Goal: Information Seeking & Learning: Learn about a topic

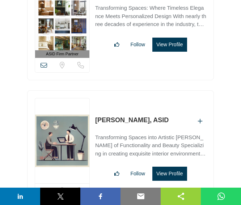
scroll to position [11131, 0]
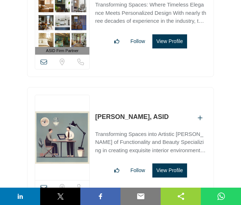
click at [171, 164] on button "View Profile" at bounding box center [170, 171] width 35 height 14
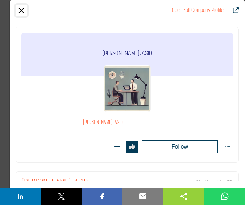
click at [20, 5] on button "Close" at bounding box center [22, 11] width 12 height 12
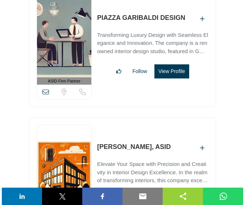
scroll to position [12420, 0]
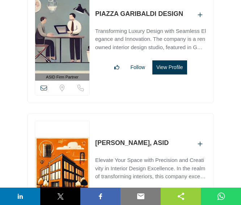
click at [175, 190] on button "View Profile" at bounding box center [170, 197] width 35 height 14
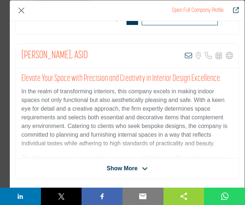
scroll to position [190, 0]
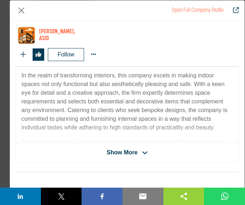
click at [114, 155] on span "Show More" at bounding box center [122, 153] width 31 height 9
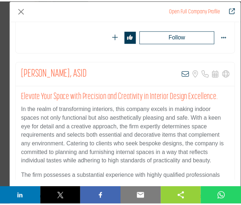
scroll to position [108, 0]
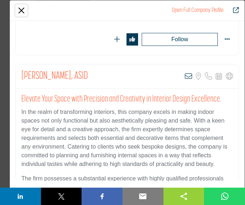
click at [21, 7] on button "Close" at bounding box center [22, 11] width 12 height 12
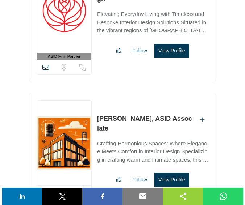
scroll to position [13617, 0]
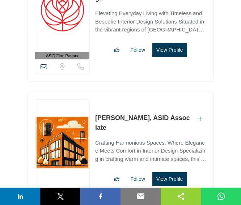
click at [164, 172] on button "View Profile" at bounding box center [170, 179] width 35 height 14
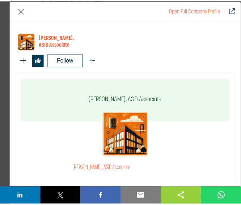
scroll to position [191, 0]
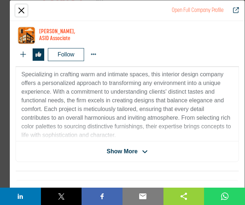
click at [21, 7] on button "Close" at bounding box center [22, 11] width 12 height 12
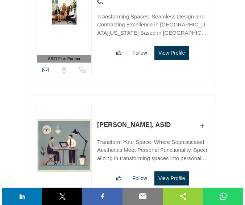
scroll to position [14272, 0]
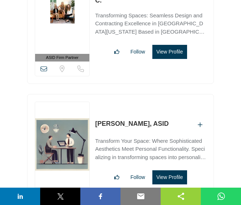
click at [166, 171] on button "View Profile" at bounding box center [170, 178] width 35 height 14
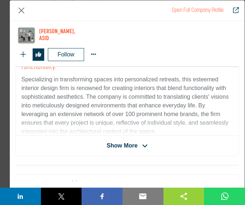
scroll to position [197, 0]
click at [140, 142] on span "Show More" at bounding box center [127, 145] width 41 height 9
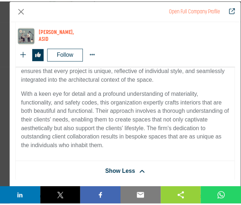
scroll to position [255, 0]
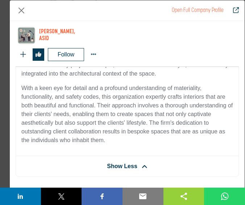
click at [143, 17] on div "Open Full Company Profile" at bounding box center [127, 10] width 235 height 21
click at [23, 8] on button "Close" at bounding box center [22, 11] width 12 height 12
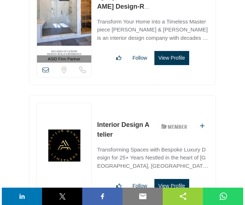
scroll to position [15452, 0]
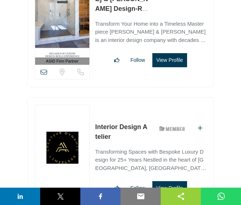
click at [177, 182] on button "View Profile" at bounding box center [170, 189] width 35 height 14
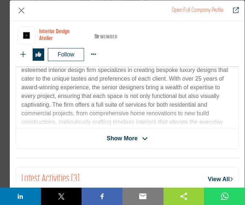
scroll to position [217, 0]
click at [129, 138] on span "Show More" at bounding box center [122, 138] width 31 height 9
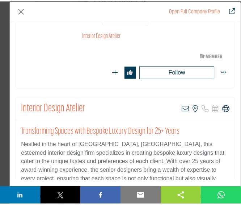
scroll to position [87, 0]
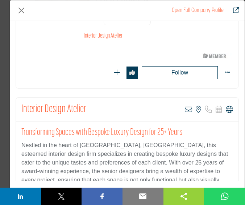
click at [51, 13] on div "Open Full Company Profile" at bounding box center [127, 10] width 235 height 21
click at [25, 11] on button "Close" at bounding box center [22, 11] width 12 height 12
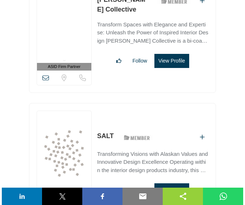
scroll to position [15851, 0]
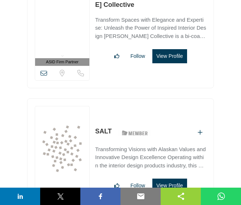
click at [176, 179] on button "View Profile" at bounding box center [170, 186] width 35 height 14
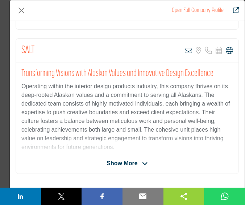
scroll to position [146, 0]
click at [126, 159] on span "Show More" at bounding box center [122, 163] width 31 height 9
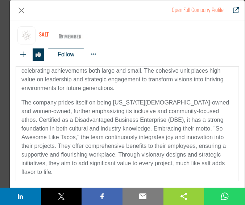
scroll to position [251, 0]
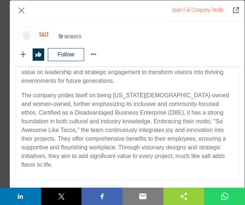
click at [131, 118] on p "The company prides itself on being Alaska Native-owned and women-owned, further…" at bounding box center [127, 130] width 212 height 78
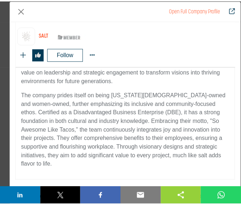
scroll to position [291, 0]
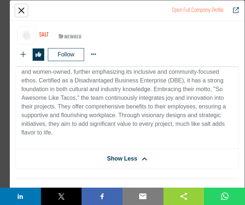
click at [23, 8] on button "Close" at bounding box center [22, 11] width 12 height 12
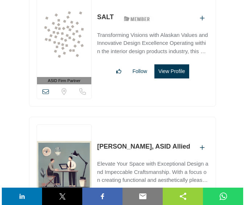
scroll to position [15972, 0]
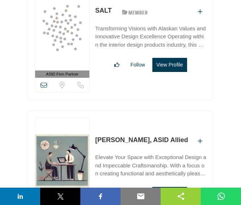
click at [166, 187] on button "View Profile" at bounding box center [170, 194] width 35 height 14
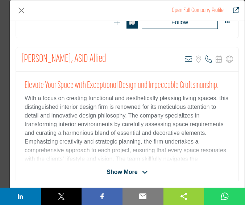
scroll to position [197, 0]
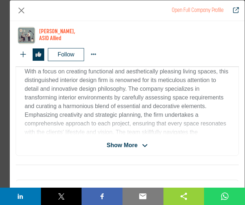
click at [132, 141] on div "Sandra Sharma, ASID Allied View email address of this listing Sorry, but we don…" at bounding box center [127, 88] width 223 height 136
click at [130, 147] on span "Show More" at bounding box center [122, 145] width 31 height 9
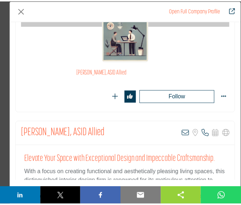
scroll to position [0, 0]
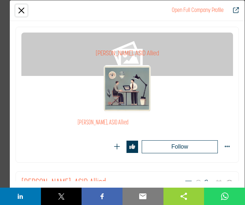
click at [21, 10] on button "Close" at bounding box center [22, 11] width 12 height 12
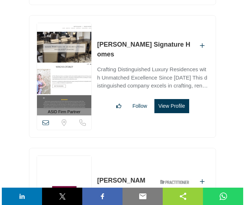
scroll to position [16327, 0]
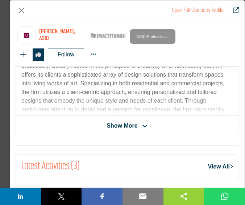
scroll to position [236, 0]
click at [120, 130] on span "Show More" at bounding box center [122, 125] width 31 height 9
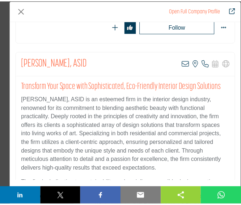
scroll to position [137, 0]
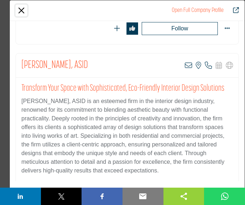
click at [22, 8] on button "Close" at bounding box center [22, 11] width 12 height 12
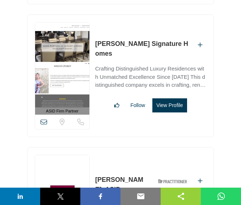
click at [47, 155] on img at bounding box center [62, 197] width 54 height 85
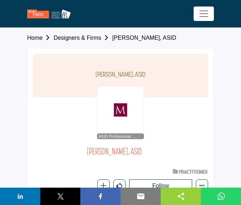
click at [80, 35] on link "Designers & Firms" at bounding box center [83, 38] width 59 height 6
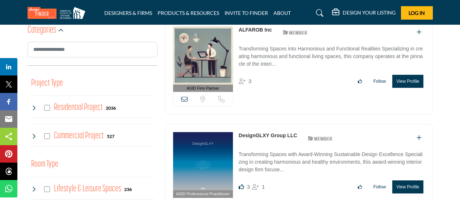
scroll to position [398, 0]
click at [31, 107] on icon at bounding box center [34, 107] width 6 height 6
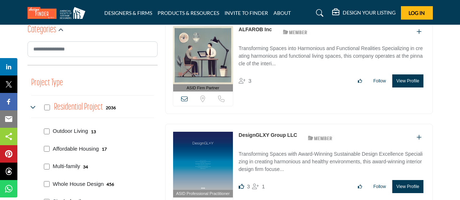
click at [31, 107] on icon at bounding box center [34, 107] width 6 height 6
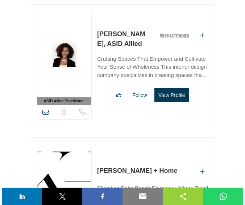
scroll to position [16610, 0]
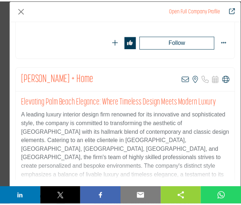
scroll to position [128, 0]
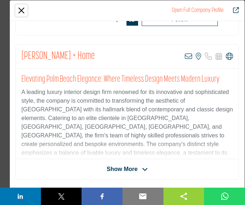
click at [21, 9] on button "Close" at bounding box center [22, 11] width 12 height 12
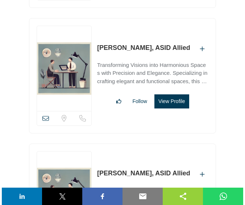
scroll to position [17666, 0]
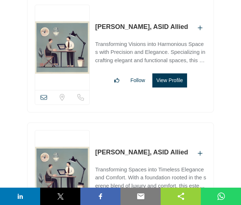
click at [159, 199] on button "View Profile" at bounding box center [170, 206] width 35 height 14
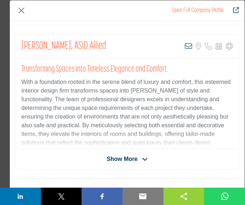
scroll to position [206, 0]
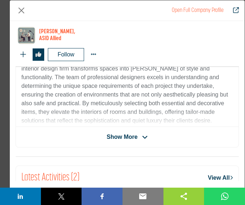
click at [116, 142] on span "Show More" at bounding box center [122, 137] width 31 height 9
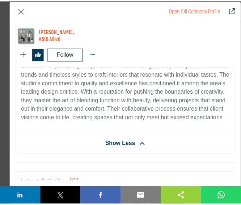
scroll to position [275, 0]
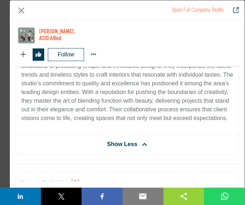
click at [137, 87] on p "Dedicated to producing unique and innovative designs, they incorporate the late…" at bounding box center [127, 92] width 212 height 61
click at [17, 12] on button "Close" at bounding box center [22, 11] width 12 height 12
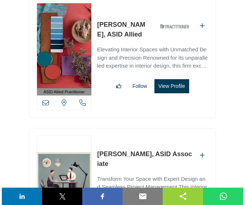
scroll to position [17920, 0]
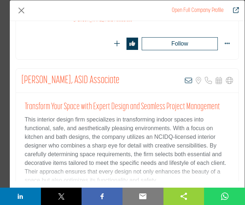
scroll to position [200, 0]
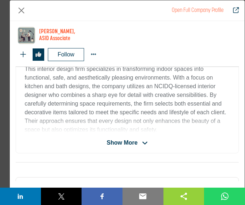
click at [133, 142] on span "Show More" at bounding box center [122, 143] width 31 height 9
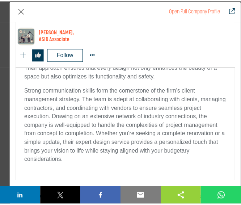
scroll to position [253, 0]
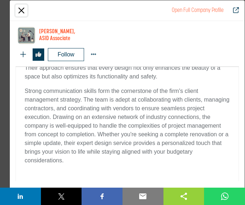
click at [21, 8] on button "Close" at bounding box center [22, 11] width 12 height 12
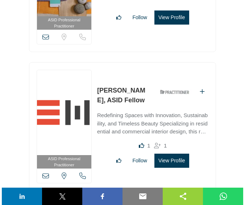
scroll to position [18376, 0]
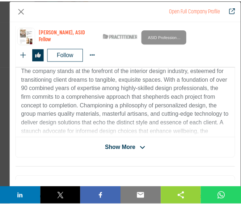
scroll to position [217, 0]
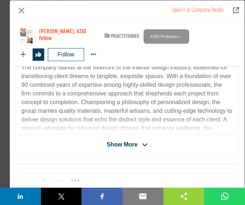
click at [69, 17] on div "Open Full Company Profile" at bounding box center [127, 10] width 235 height 21
click at [23, 7] on button "Close" at bounding box center [22, 11] width 12 height 12
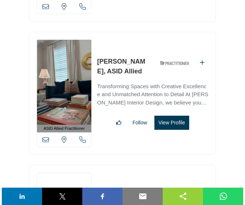
scroll to position [19244, 0]
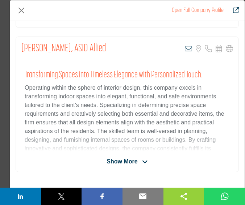
scroll to position [136, 0]
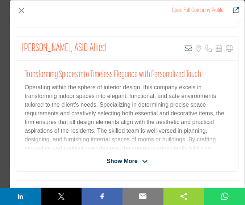
click at [122, 163] on span "Show More" at bounding box center [122, 161] width 31 height 9
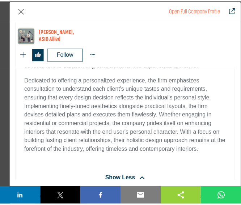
scroll to position [284, 0]
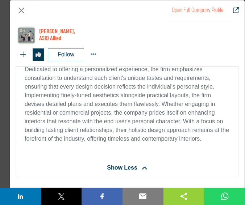
click at [121, 55] on div "Kathryn Lott, ASID Allied Follow Following Message" at bounding box center [127, 44] width 223 height 46
click at [18, 11] on button "Close" at bounding box center [22, 11] width 12 height 12
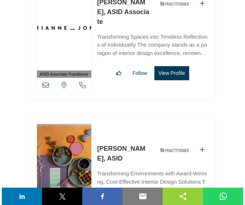
scroll to position [19554, 0]
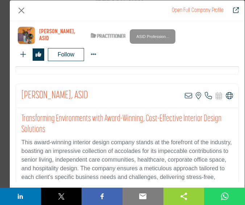
scroll to position [241, 0]
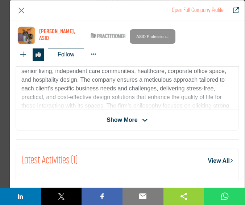
click at [128, 131] on div "Lisa Cini, ASID View email address of this listing View the location of this li…" at bounding box center [127, 63] width 223 height 136
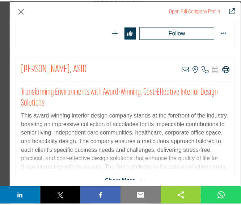
scroll to position [133, 0]
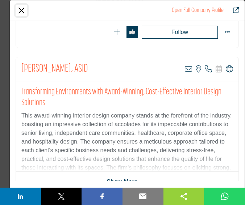
click at [24, 11] on button "Close" at bounding box center [22, 11] width 12 height 12
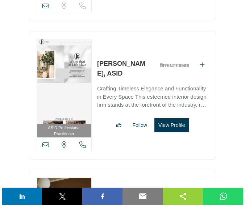
scroll to position [20295, 0]
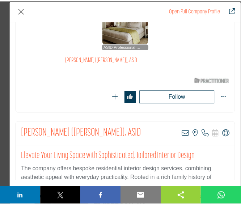
scroll to position [69, 0]
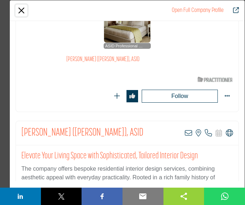
click at [25, 14] on button "Close" at bounding box center [22, 11] width 12 height 12
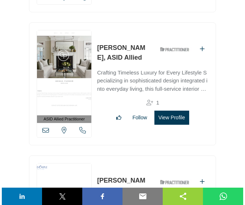
scroll to position [20582, 0]
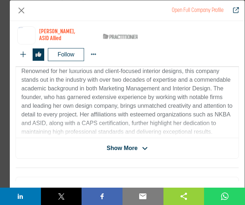
scroll to position [208, 0]
click at [132, 146] on span "Show More" at bounding box center [122, 148] width 31 height 9
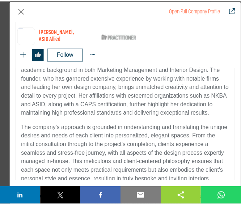
scroll to position [204, 0]
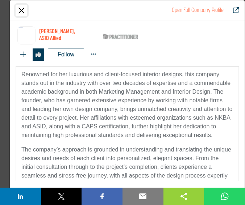
click at [25, 12] on button "Close" at bounding box center [22, 11] width 12 height 12
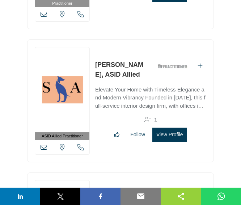
scroll to position [21375, 0]
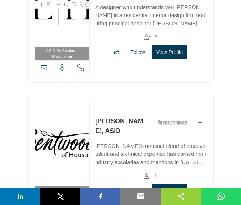
scroll to position [23959, 0]
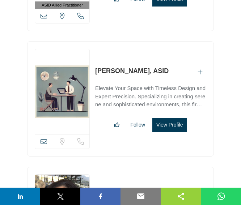
scroll to position [24874, 0]
